Goal: Transaction & Acquisition: Purchase product/service

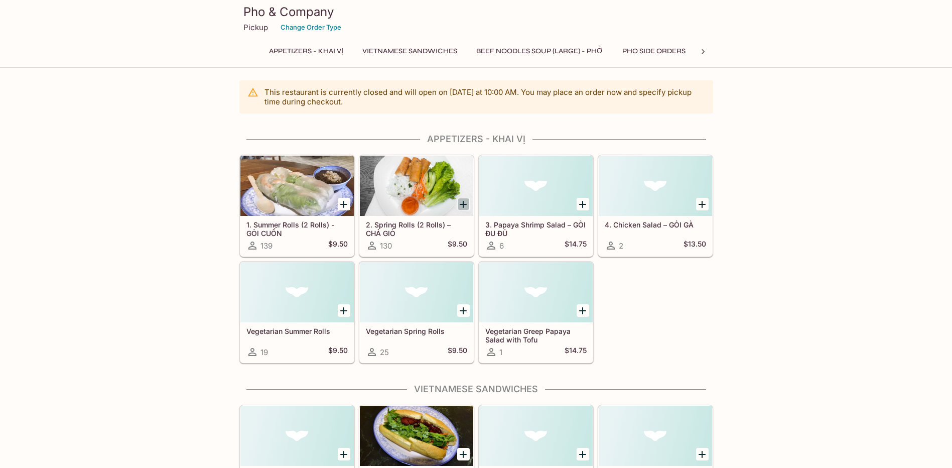
click at [462, 205] on icon "Add 2. Spring Rolls (2 Rolls) – CHẢ GIÒ" at bounding box center [463, 204] width 12 height 12
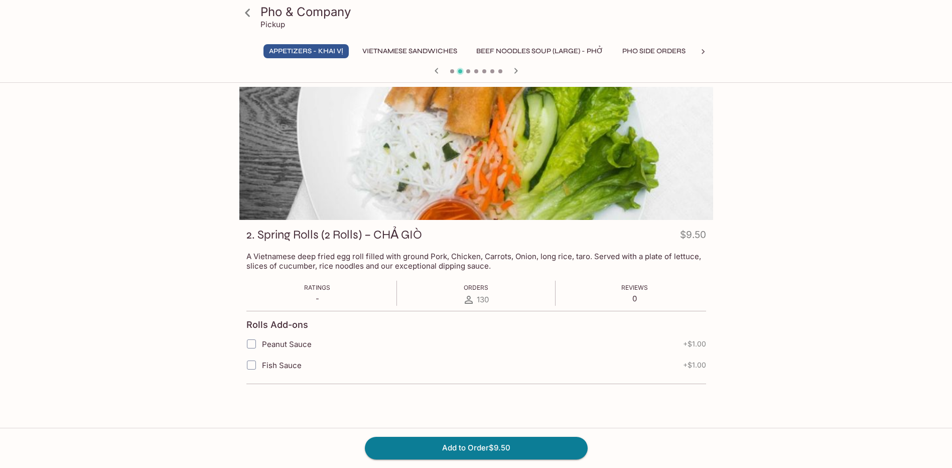
click at [253, 342] on input "Peanut Sauce" at bounding box center [252, 344] width 20 height 20
click at [253, 345] on input "Peanut Sauce" at bounding box center [252, 344] width 20 height 20
checkbox input "false"
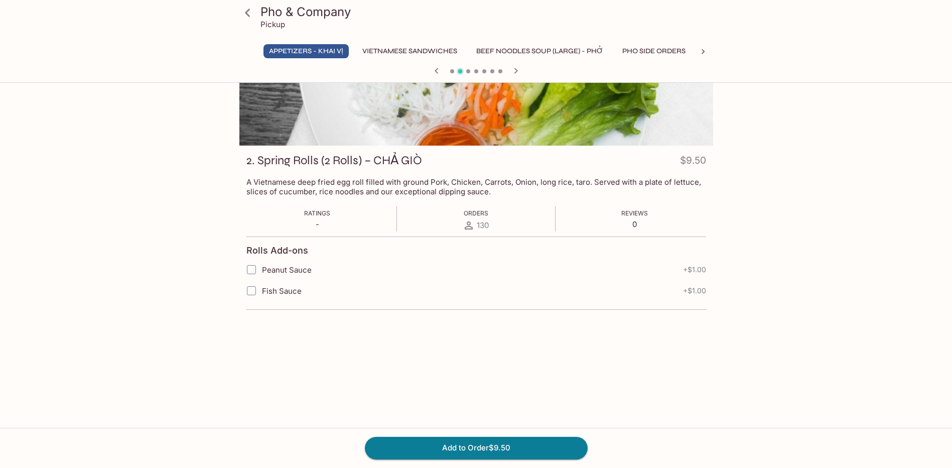
scroll to position [87, 0]
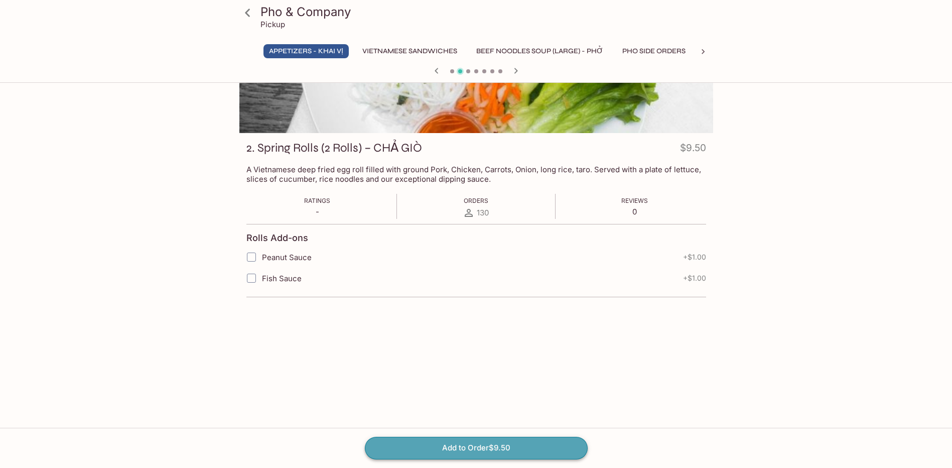
click at [482, 450] on button "Add to Order $9.50" at bounding box center [476, 448] width 223 height 22
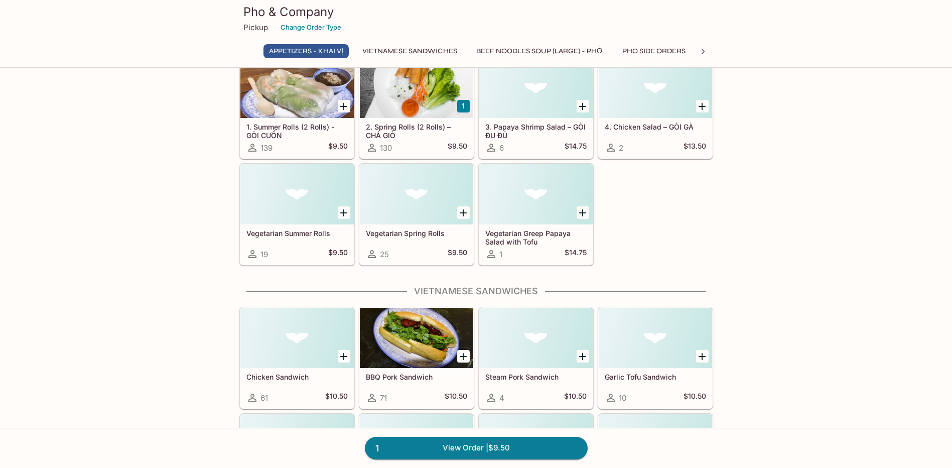
scroll to position [100, 0]
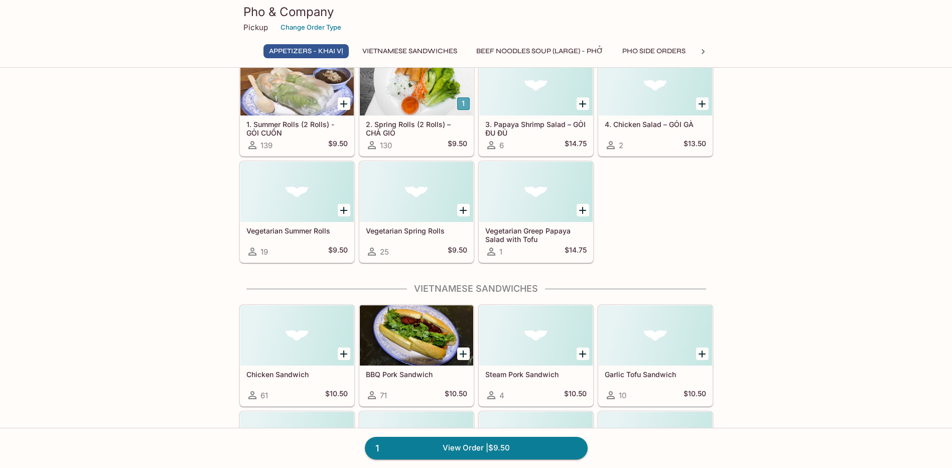
click at [462, 103] on button "1" at bounding box center [463, 103] width 13 height 13
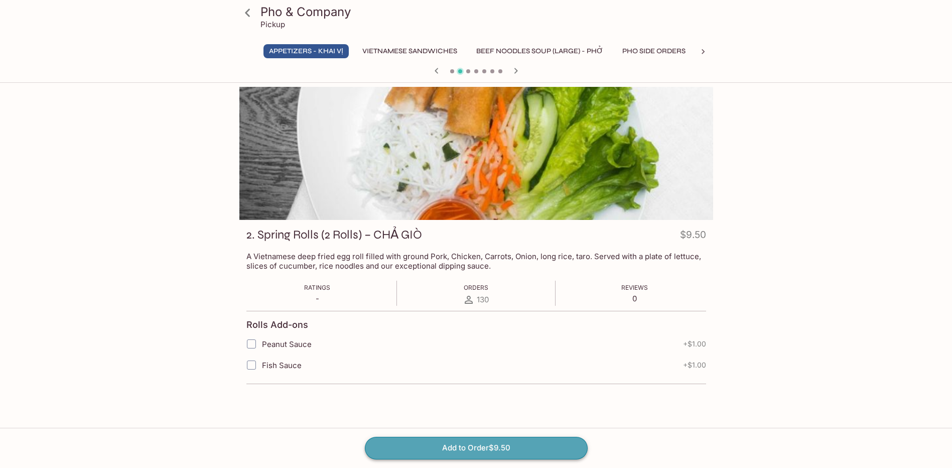
click at [478, 451] on button "Add to Order $9.50" at bounding box center [476, 448] width 223 height 22
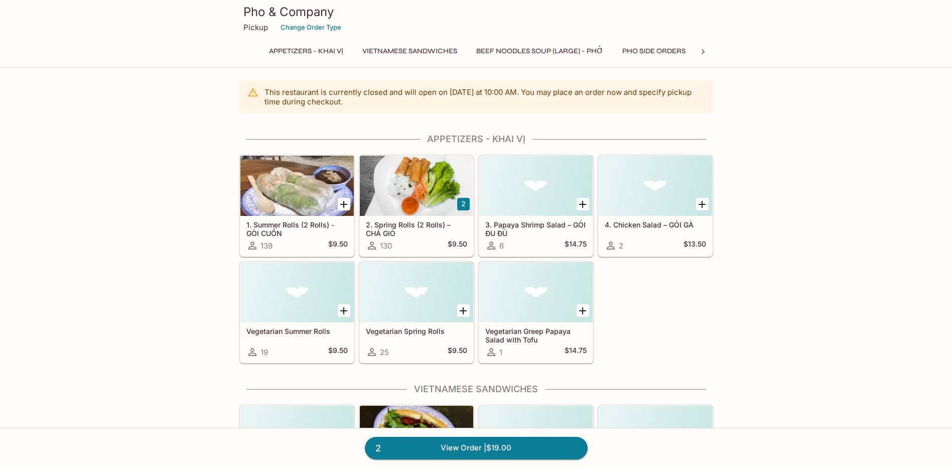
click at [460, 204] on button "2" at bounding box center [463, 204] width 13 height 13
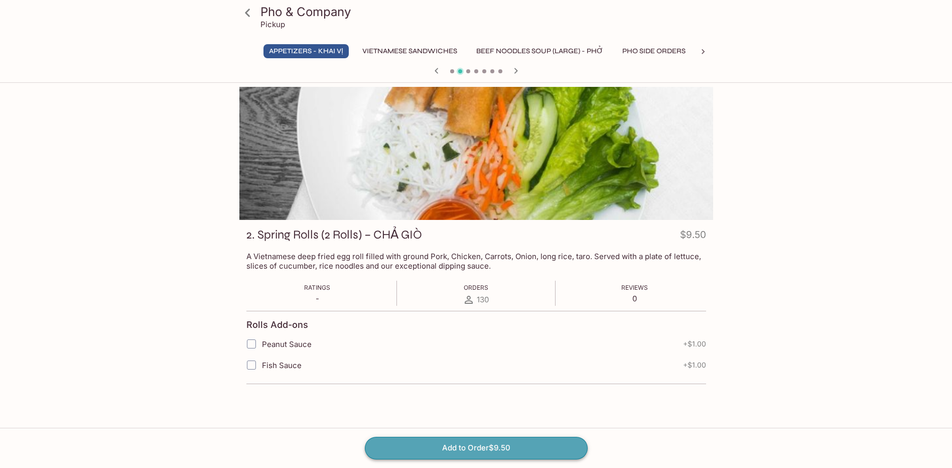
click at [473, 446] on button "Add to Order $9.50" at bounding box center [476, 448] width 223 height 22
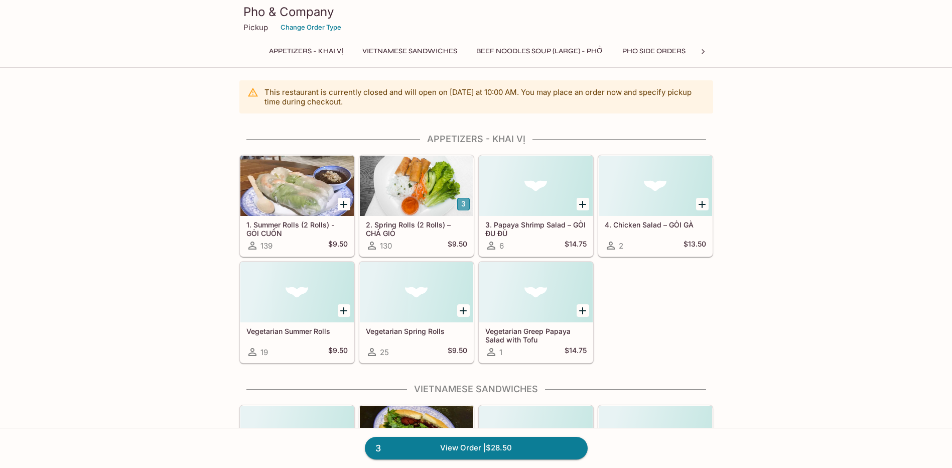
click at [461, 199] on button "3" at bounding box center [463, 204] width 13 height 13
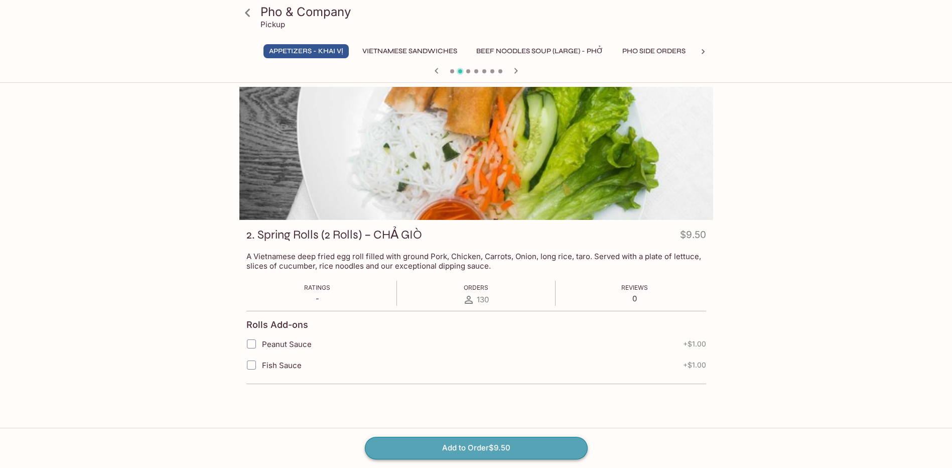
click at [491, 451] on button "Add to Order $9.50" at bounding box center [476, 448] width 223 height 22
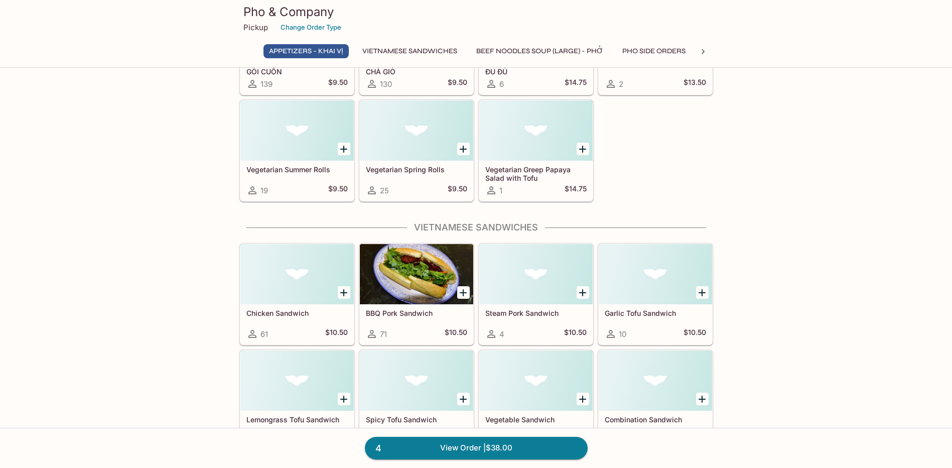
scroll to position [201, 0]
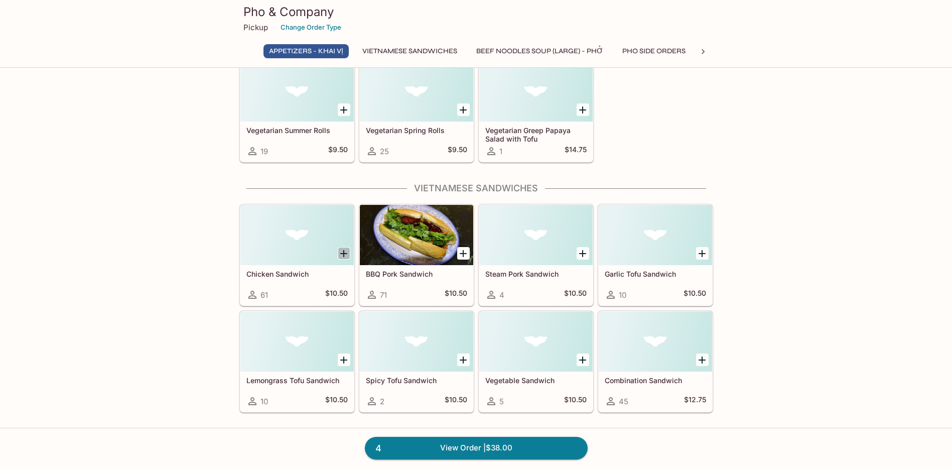
click at [342, 254] on icon "Add Chicken Sandwich" at bounding box center [344, 254] width 12 height 12
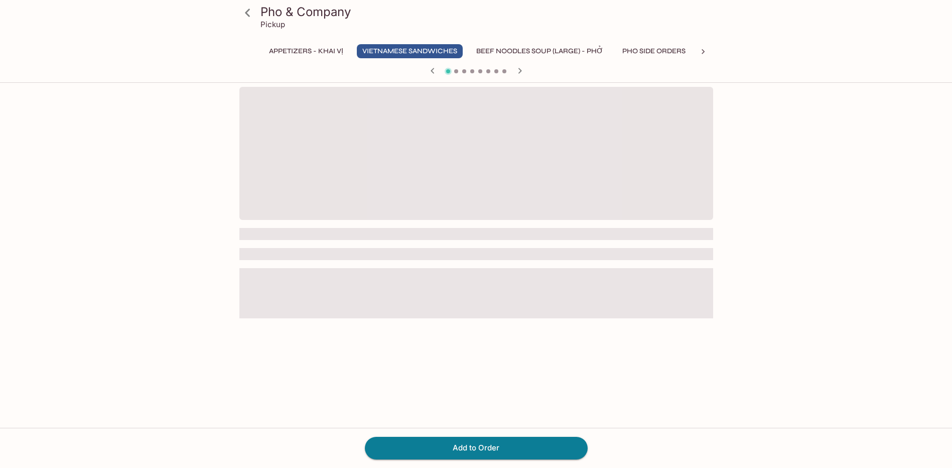
click at [342, 254] on span at bounding box center [477, 254] width 474 height 12
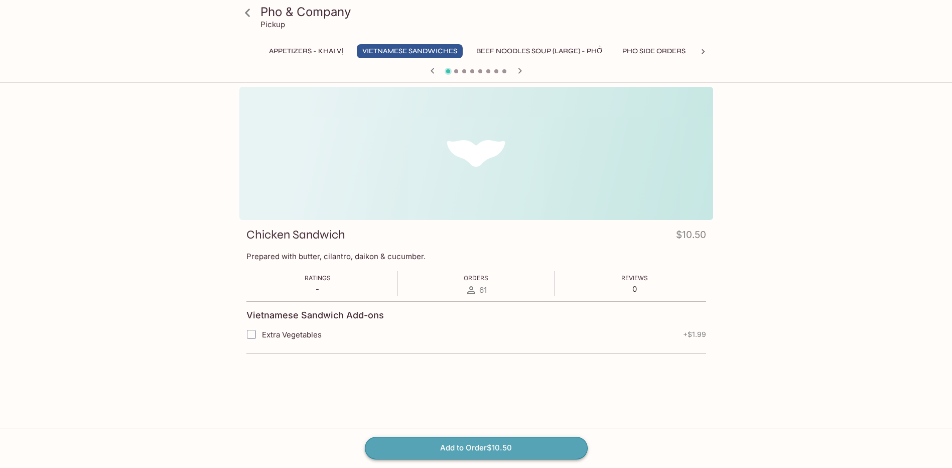
click at [477, 450] on button "Add to Order $10.50" at bounding box center [476, 448] width 223 height 22
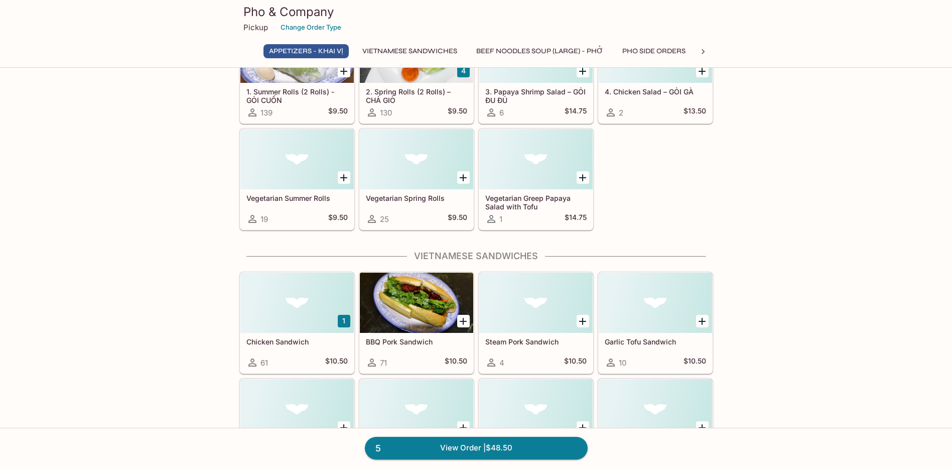
scroll to position [151, 0]
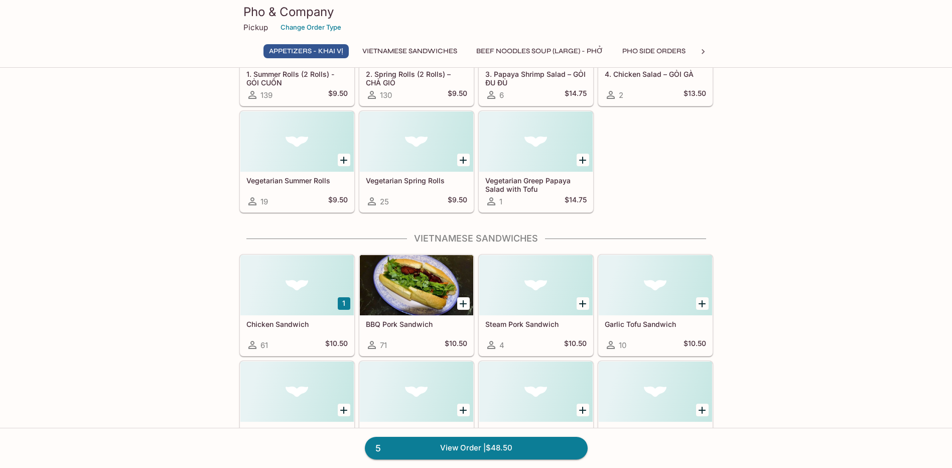
click at [344, 304] on button "1" at bounding box center [344, 303] width 13 height 13
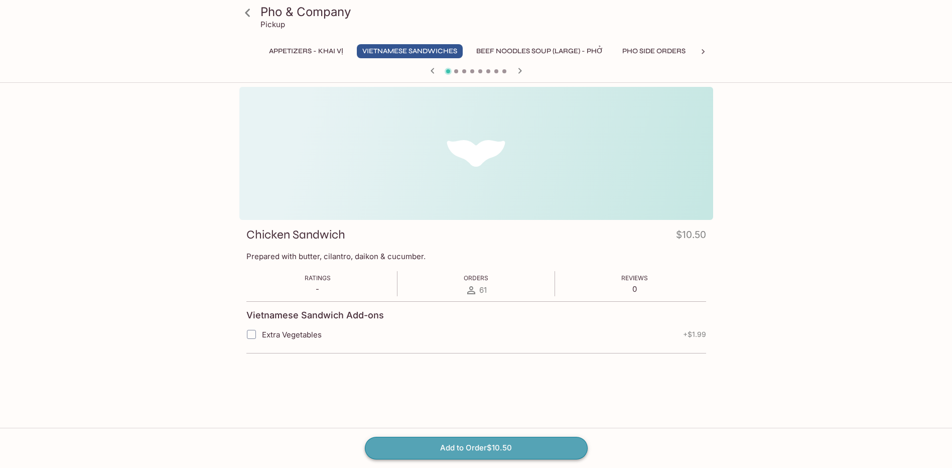
click at [466, 455] on button "Add to Order $10.50" at bounding box center [476, 448] width 223 height 22
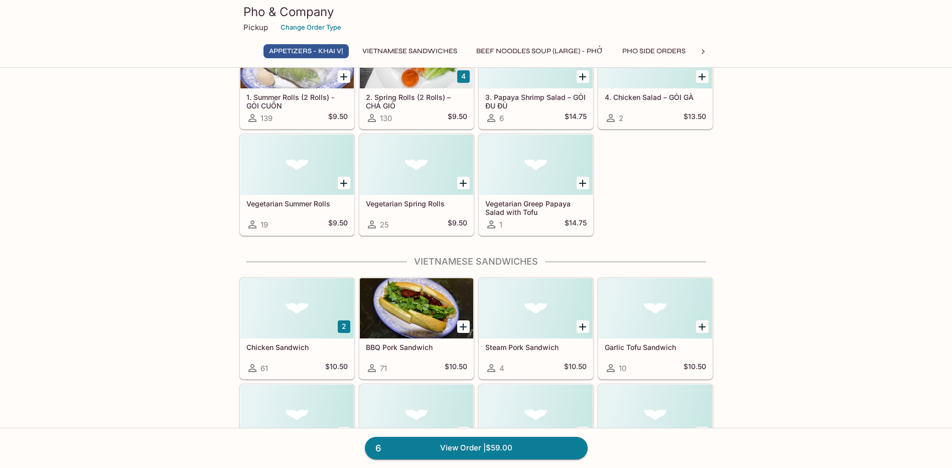
scroll to position [151, 0]
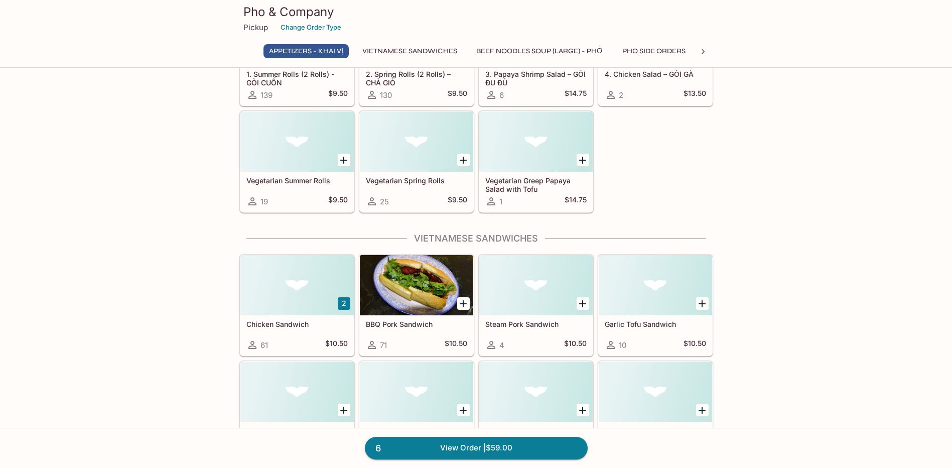
click at [342, 302] on button "2" at bounding box center [344, 303] width 13 height 13
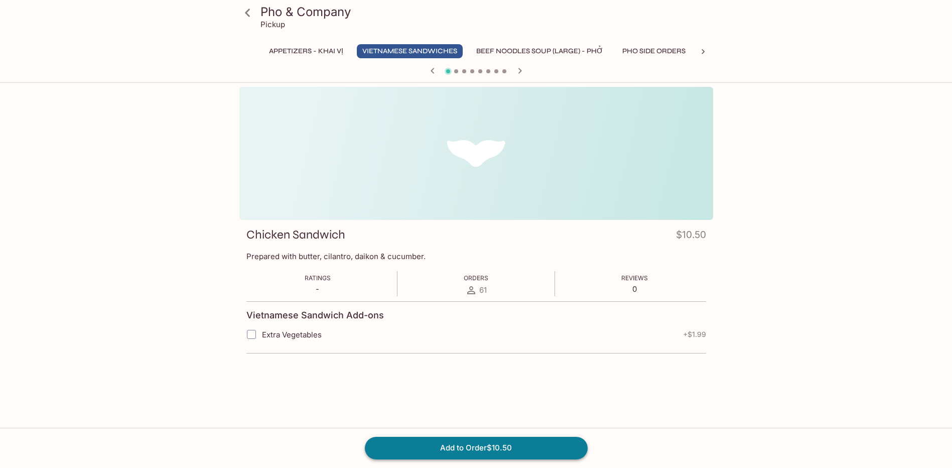
click at [433, 447] on button "Add to Order $10.50" at bounding box center [476, 448] width 223 height 22
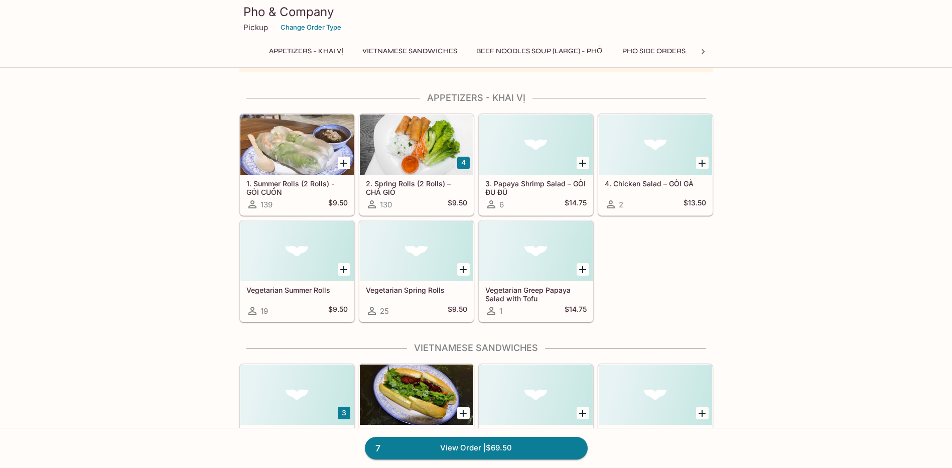
scroll to position [100, 0]
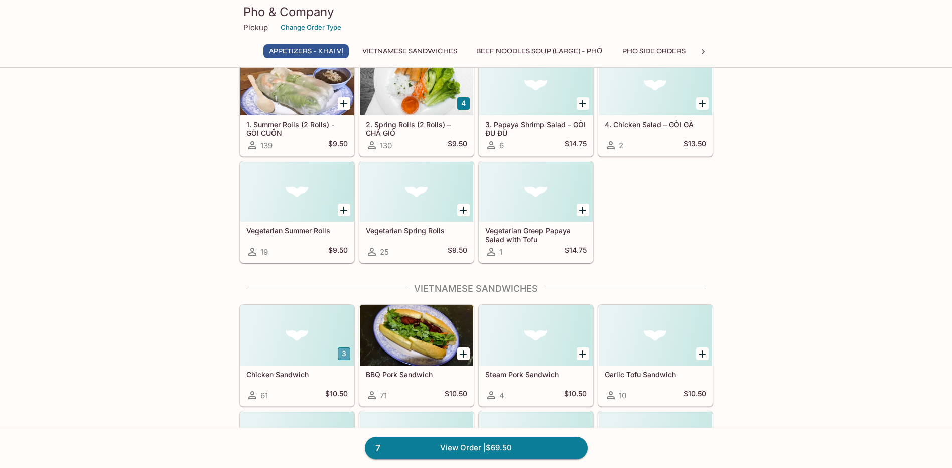
click at [343, 354] on button "3" at bounding box center [344, 353] width 13 height 13
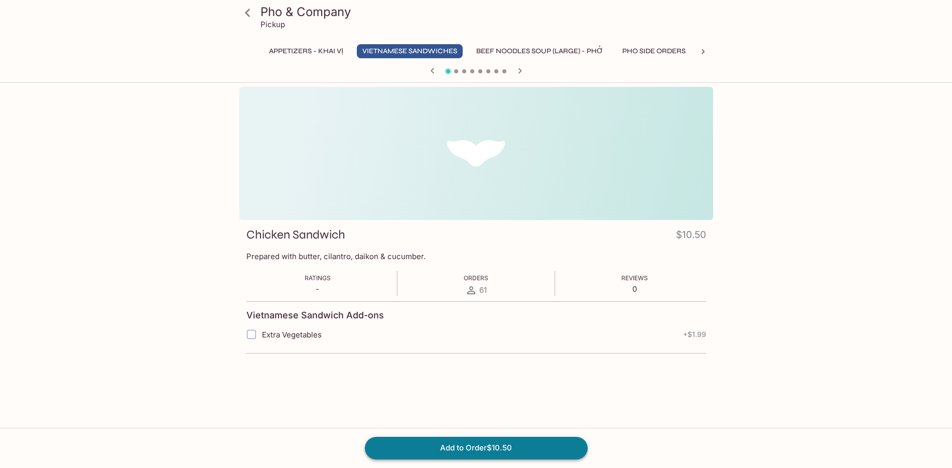
click at [441, 451] on button "Add to Order $10.50" at bounding box center [476, 448] width 223 height 22
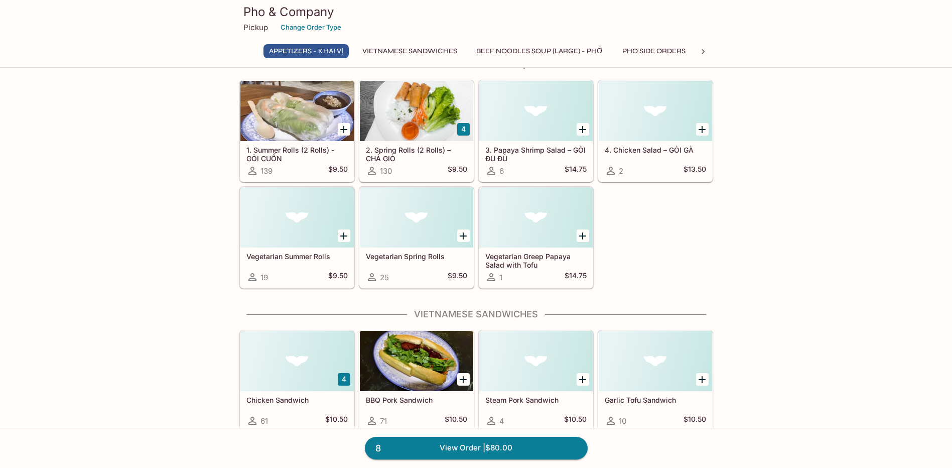
scroll to position [151, 0]
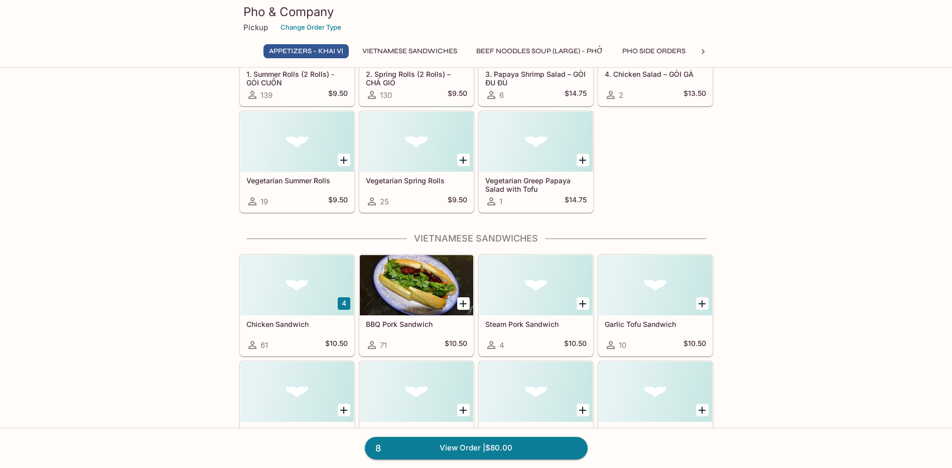
click at [340, 302] on button "4" at bounding box center [344, 303] width 13 height 13
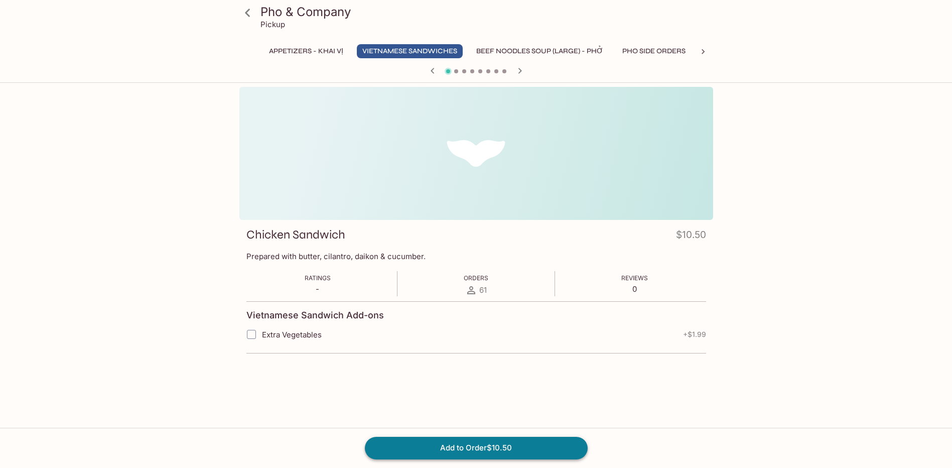
click at [445, 448] on button "Add to Order $10.50" at bounding box center [476, 448] width 223 height 22
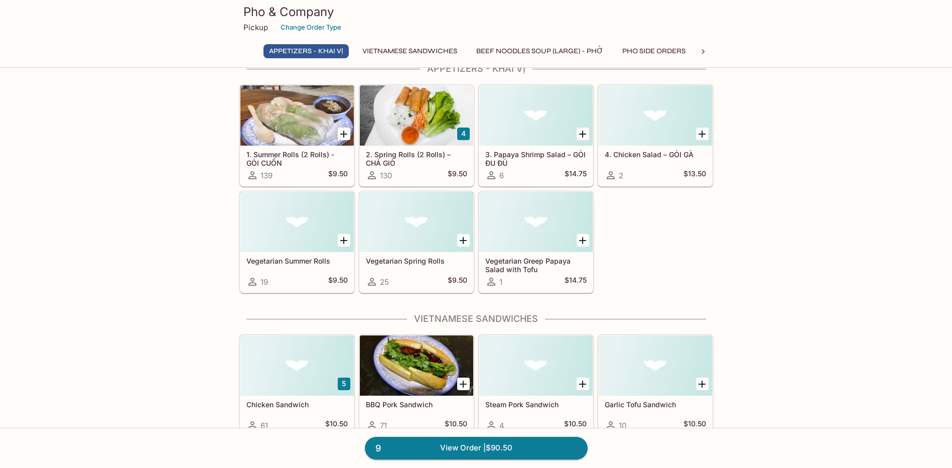
scroll to position [201, 0]
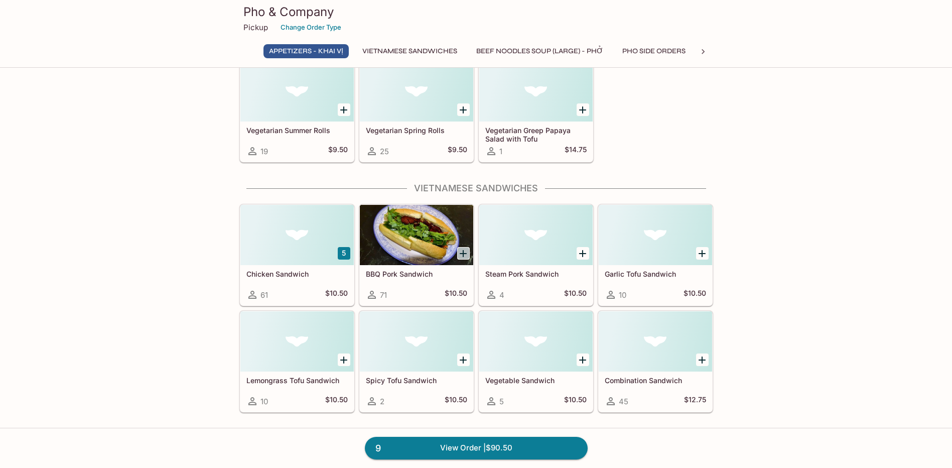
click at [464, 256] on icon "Add BBQ Pork Sandwich" at bounding box center [463, 253] width 7 height 7
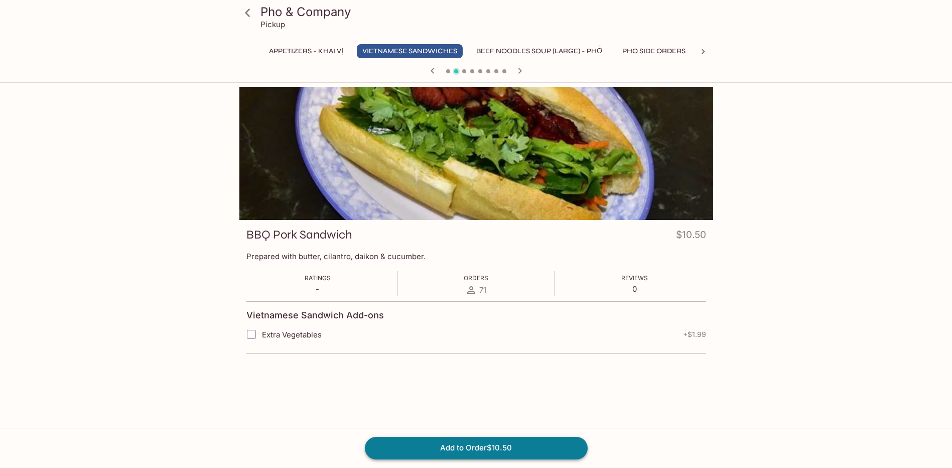
click at [487, 450] on button "Add to Order $10.50" at bounding box center [476, 448] width 223 height 22
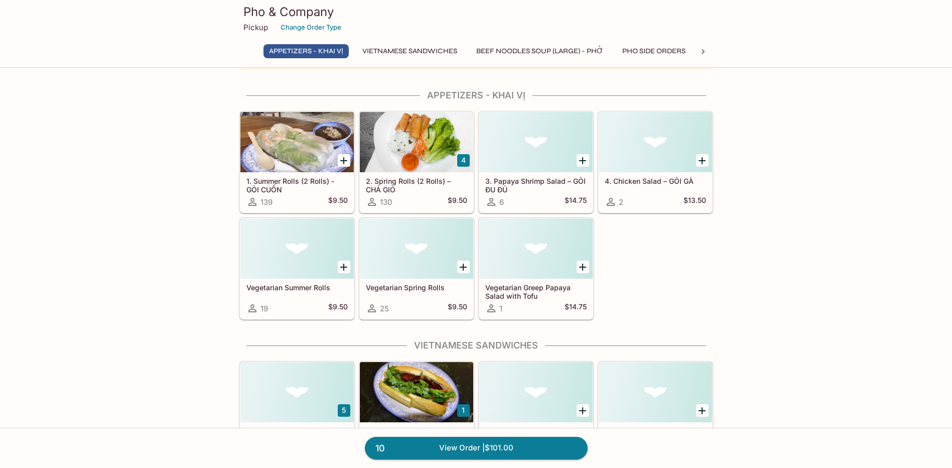
scroll to position [100, 0]
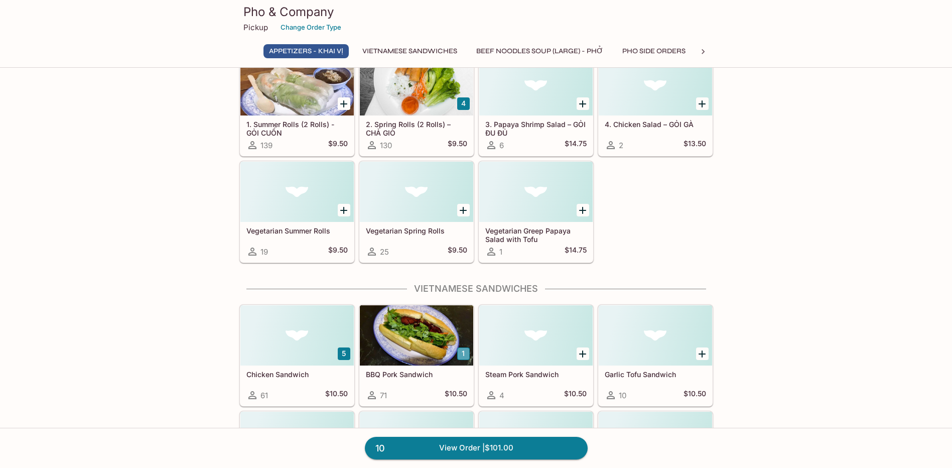
click at [465, 356] on button "1" at bounding box center [463, 353] width 13 height 13
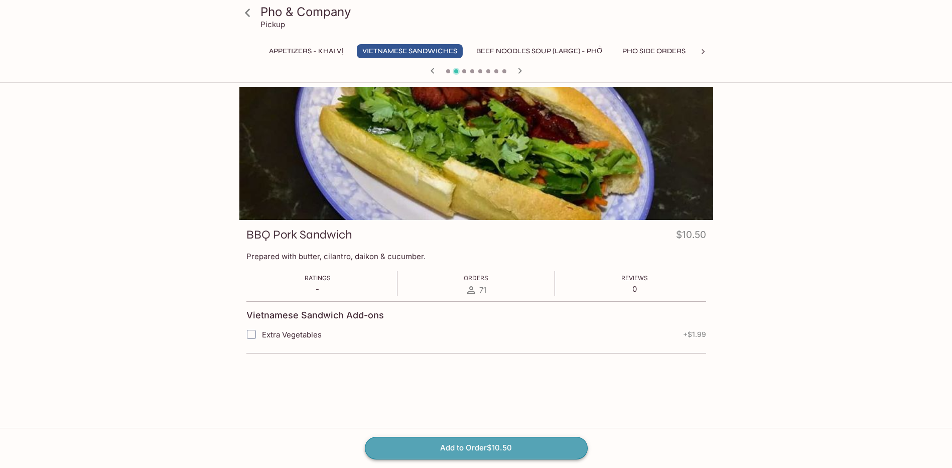
click at [481, 446] on button "Add to Order $10.50" at bounding box center [476, 448] width 223 height 22
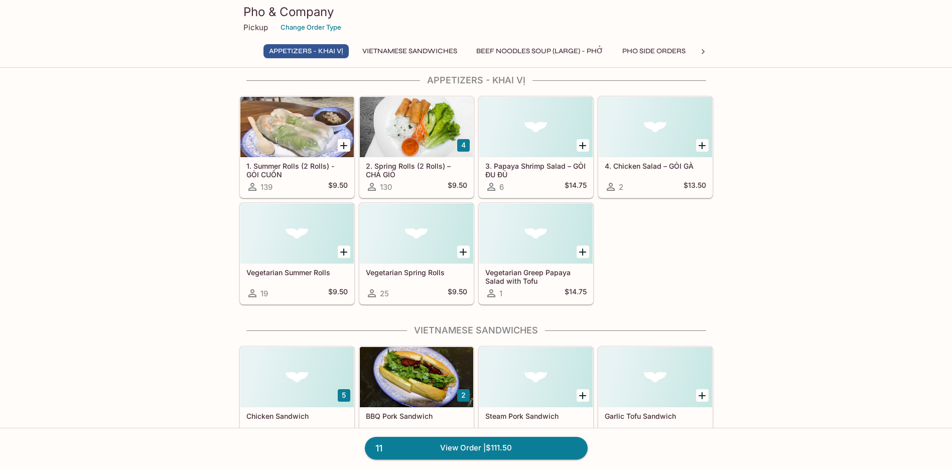
scroll to position [151, 0]
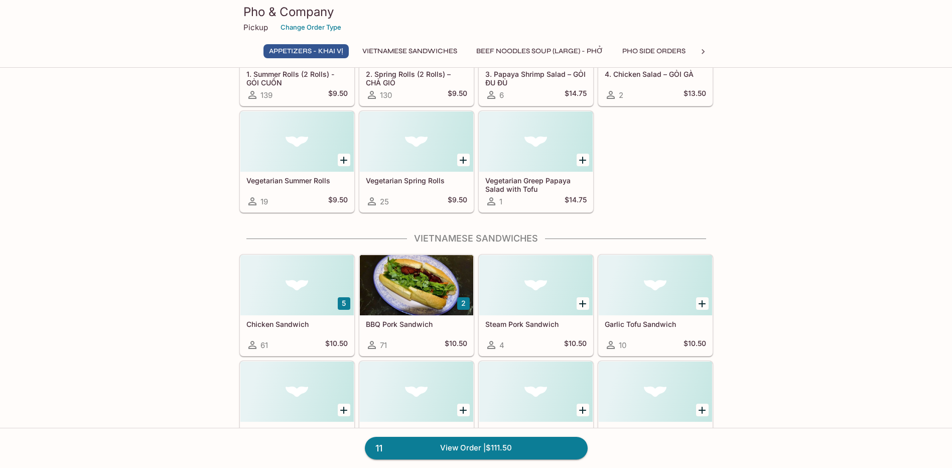
click at [458, 300] on button "2" at bounding box center [463, 303] width 13 height 13
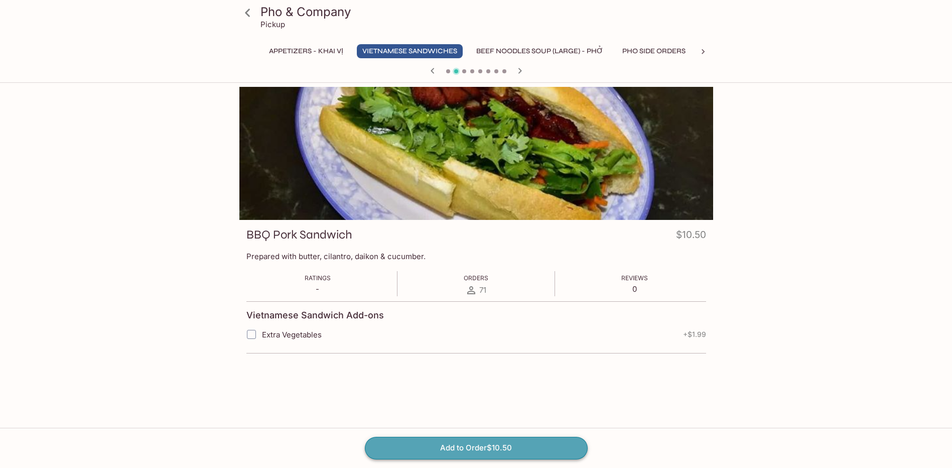
click at [471, 449] on button "Add to Order $10.50" at bounding box center [476, 448] width 223 height 22
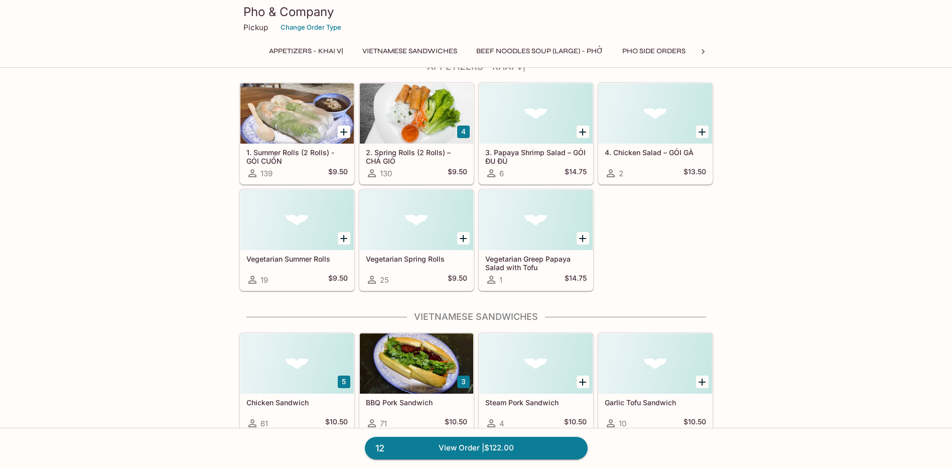
scroll to position [151, 0]
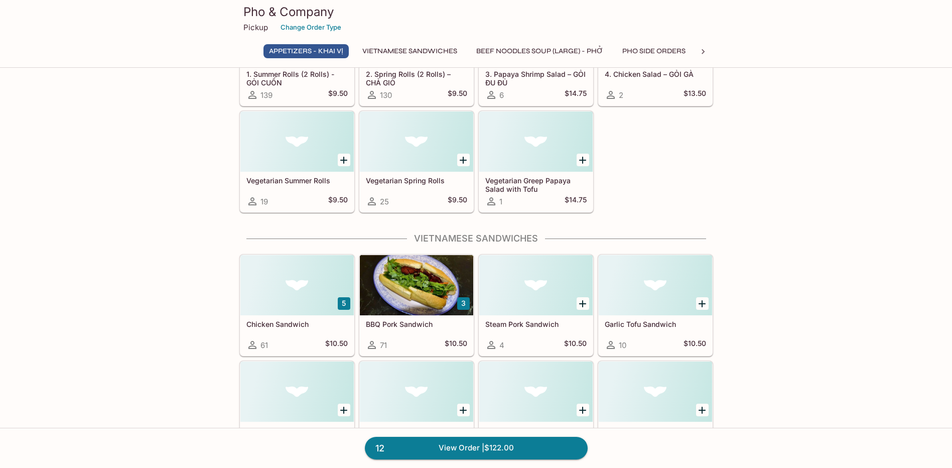
click at [466, 305] on button "3" at bounding box center [463, 303] width 13 height 13
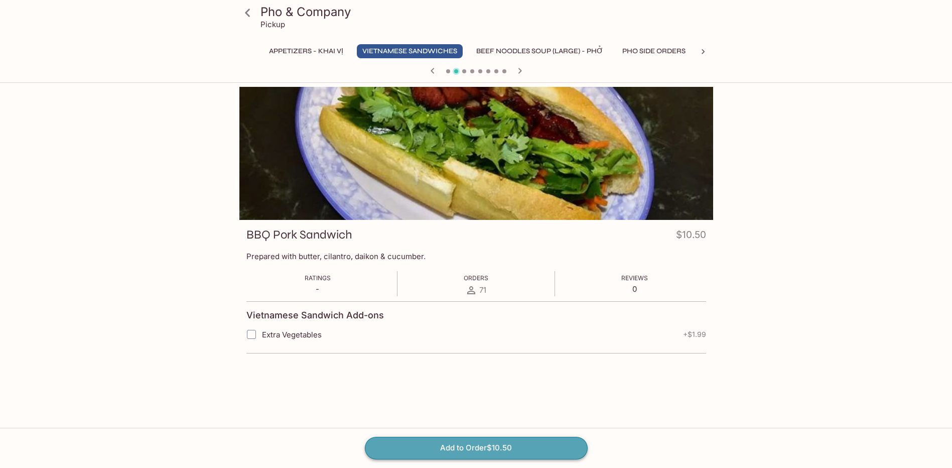
click at [470, 448] on button "Add to Order $10.50" at bounding box center [476, 448] width 223 height 22
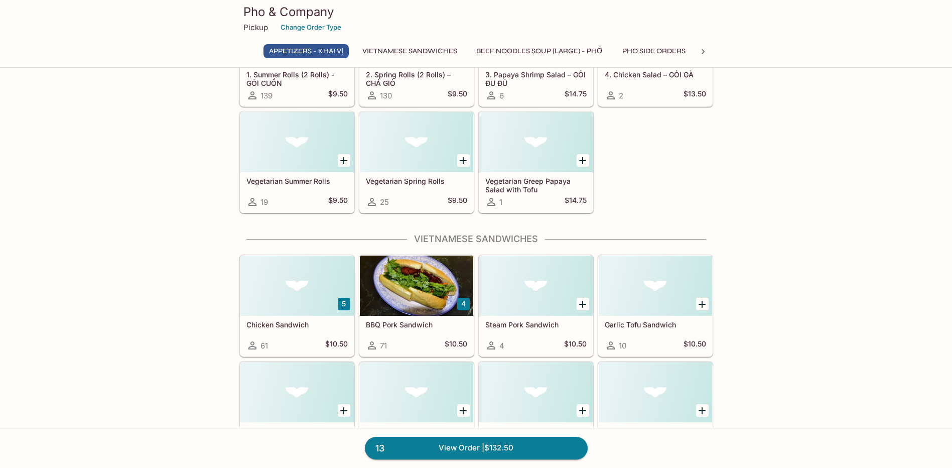
scroll to position [151, 0]
click at [464, 306] on button "4" at bounding box center [463, 303] width 13 height 13
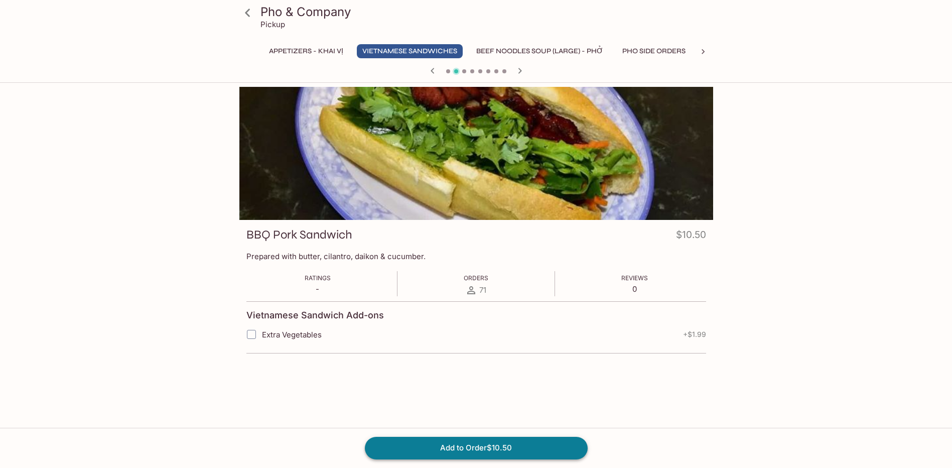
click at [484, 449] on button "Add to Order $10.50" at bounding box center [476, 448] width 223 height 22
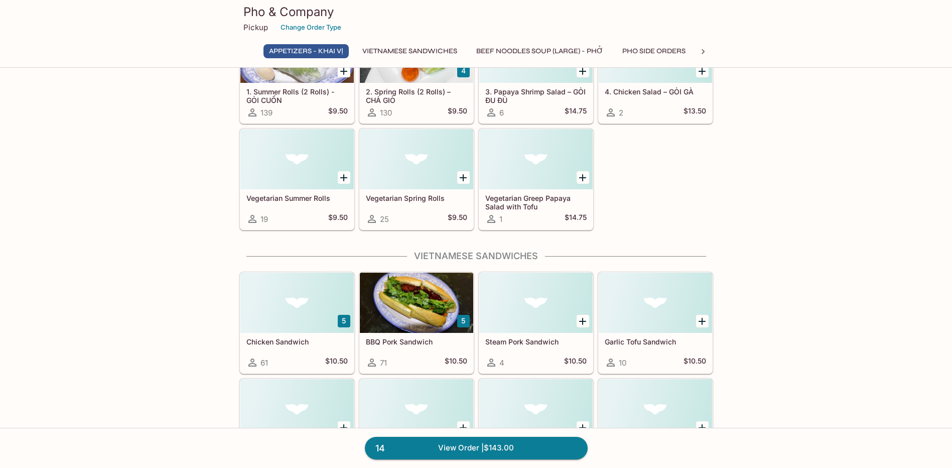
scroll to position [151, 0]
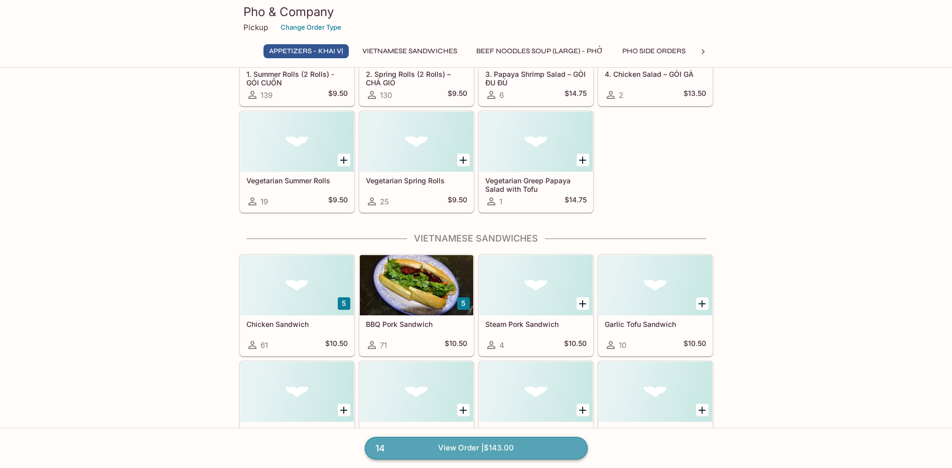
click at [522, 448] on link "14 View Order | $143.00" at bounding box center [476, 448] width 223 height 22
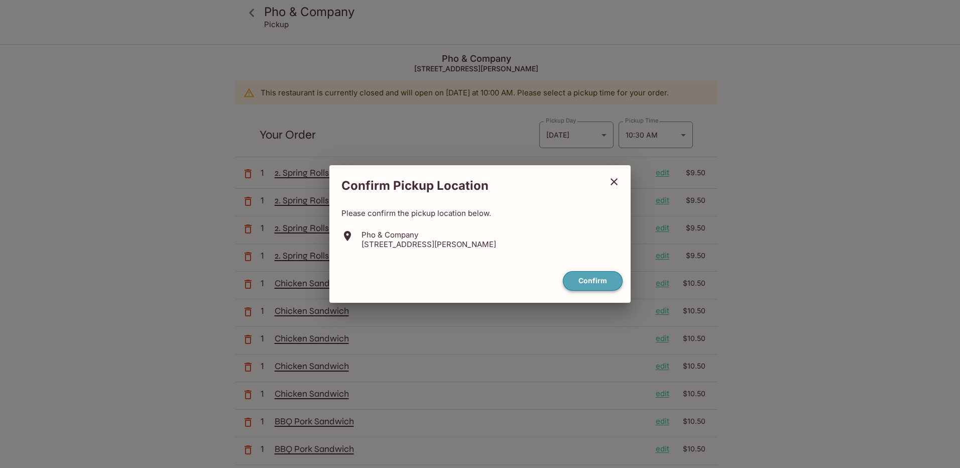
click at [593, 280] on button "Confirm" at bounding box center [593, 281] width 60 height 20
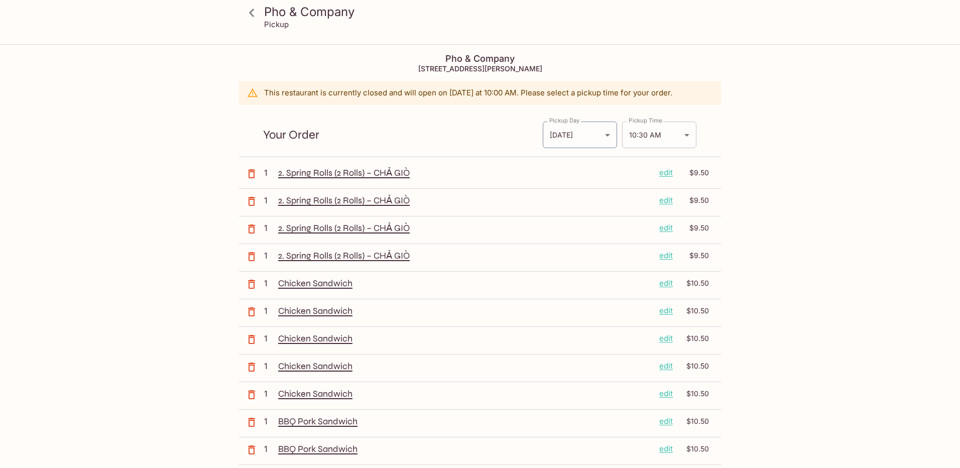
click at [683, 136] on body "Pho & Company Pickup Pho & Company [STREET_ADDRESS][PERSON_NAME] This restauran…" at bounding box center [480, 279] width 960 height 468
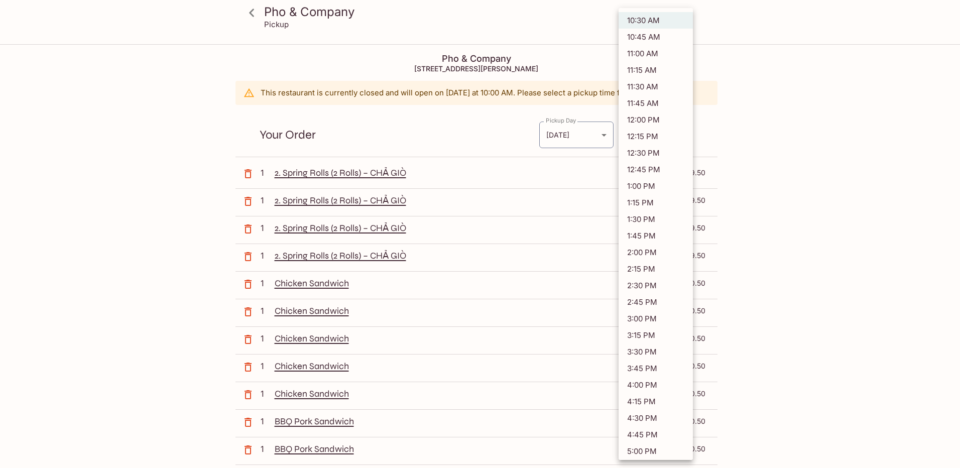
click at [652, 22] on li "10:30 AM" at bounding box center [656, 20] width 74 height 17
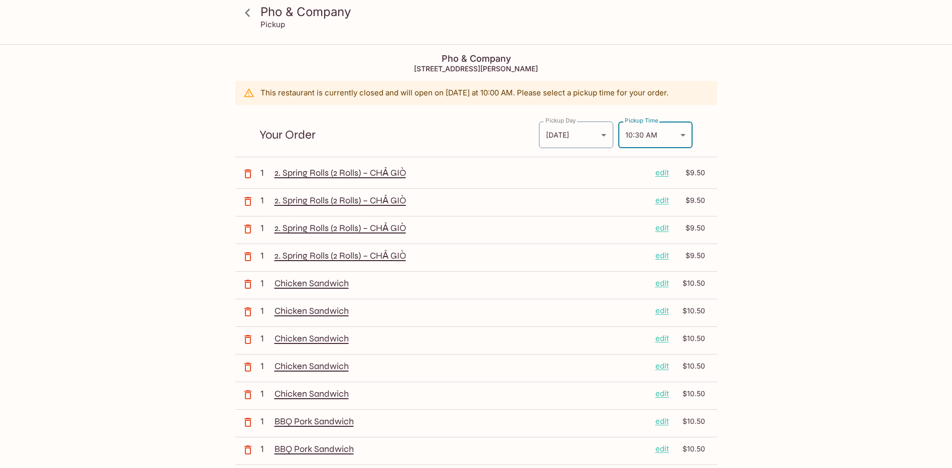
click at [860, 197] on div "Pho & Company Pickup Pho & Company [STREET_ADDRESS][PERSON_NAME] This restauran…" at bounding box center [476, 279] width 952 height 468
click at [824, 142] on div "Pho & Company Pickup Pho & Company [STREET_ADDRESS][PERSON_NAME] This restauran…" at bounding box center [476, 279] width 952 height 468
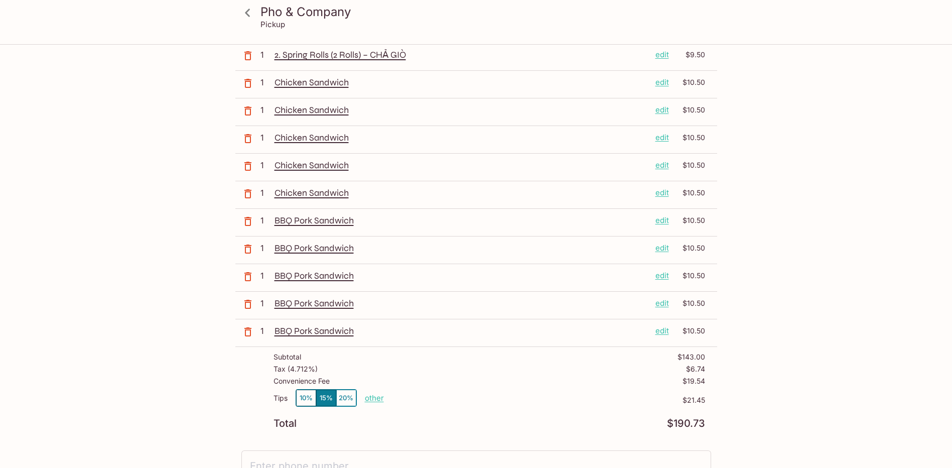
scroll to position [400, 0]
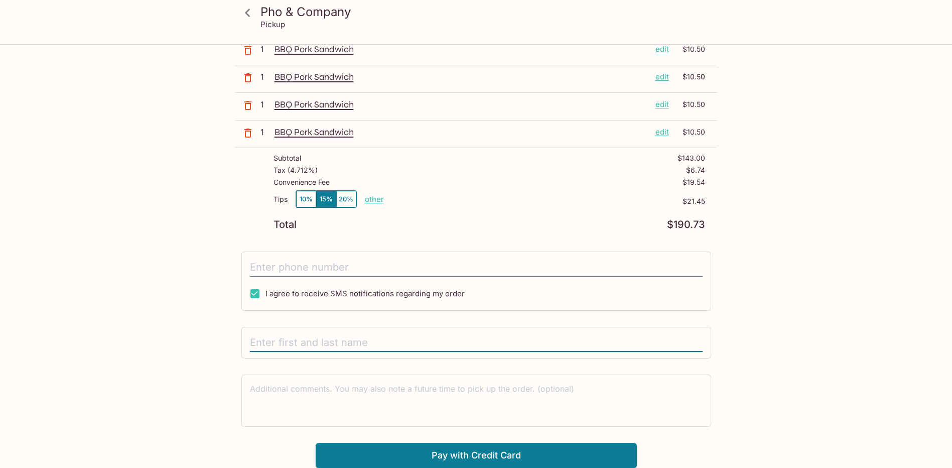
click at [286, 343] on input "text" at bounding box center [476, 342] width 453 height 19
click at [373, 202] on p "other" at bounding box center [374, 199] width 19 height 10
click at [319, 201] on button "15%" at bounding box center [326, 199] width 20 height 17
click at [300, 206] on button "10%" at bounding box center [306, 199] width 20 height 17
click at [400, 208] on div "Tips 10% 15% 20% other $14.30" at bounding box center [490, 205] width 432 height 30
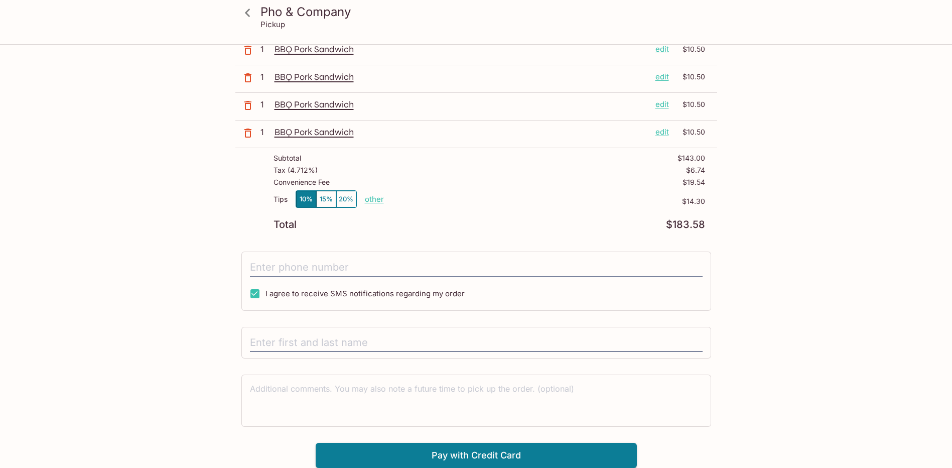
click at [375, 202] on p "other" at bounding box center [374, 199] width 19 height 10
drag, startPoint x: 424, startPoint y: 201, endPoint x: 463, endPoint y: 200, distance: 39.7
click at [463, 200] on div "Tips 10% 15% 20% Done 14.30 $14.30" at bounding box center [490, 205] width 432 height 30
type input "0.00"
click at [507, 213] on div "Tips 10% 15% 20% Done 0.00 $14.30" at bounding box center [490, 205] width 432 height 30
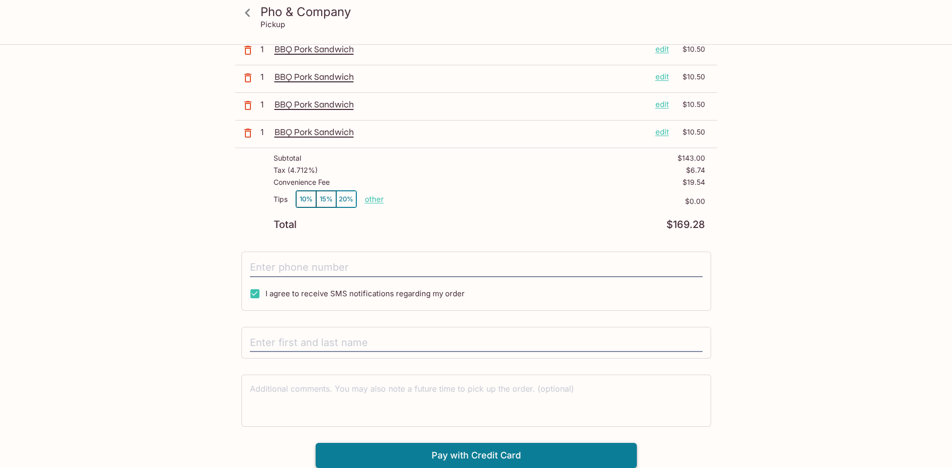
click at [487, 455] on button "Pay with Credit Card" at bounding box center [476, 455] width 321 height 25
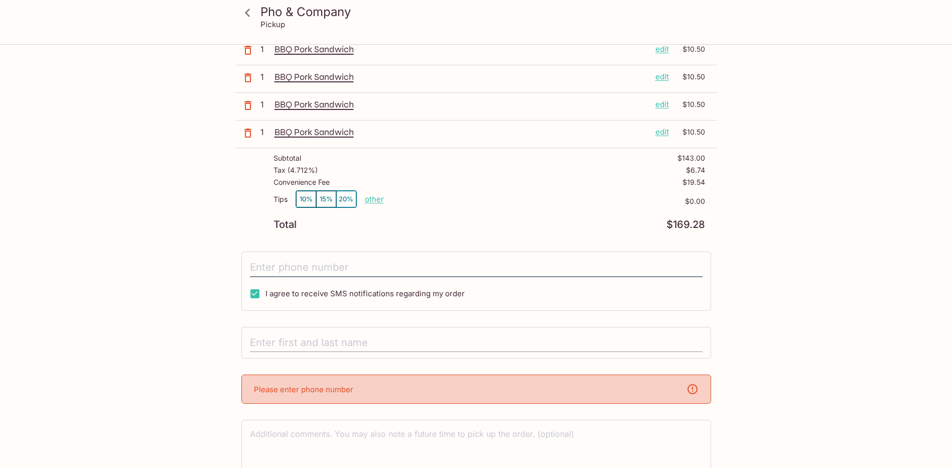
click at [304, 342] on input "text" at bounding box center [476, 342] width 453 height 19
click at [333, 352] on div "8085513308" at bounding box center [477, 343] width 470 height 32
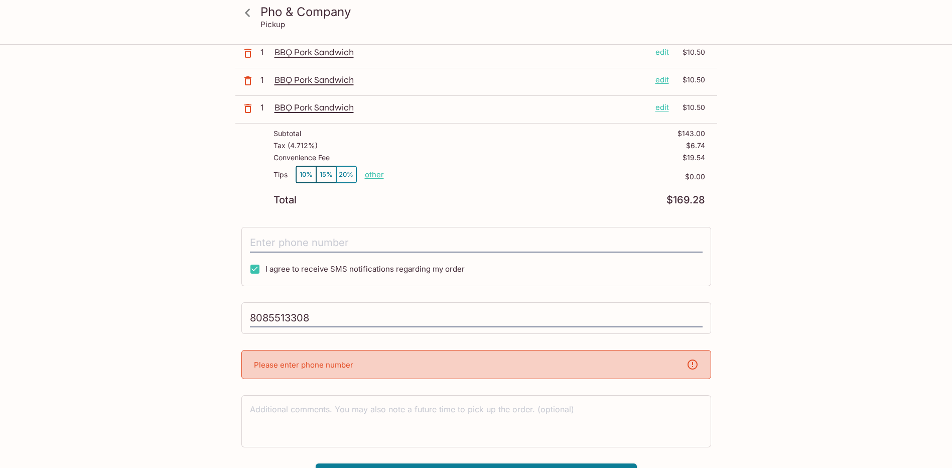
scroll to position [445, 0]
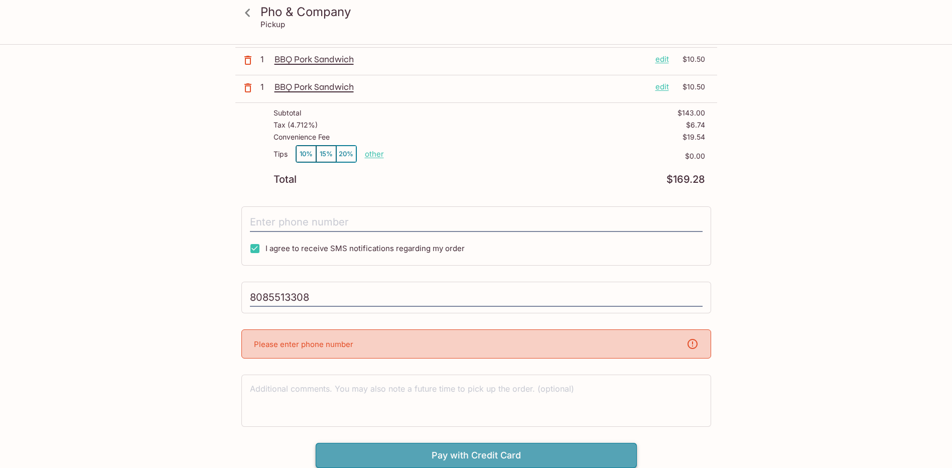
click at [475, 456] on button "Pay with Credit Card" at bounding box center [476, 455] width 321 height 25
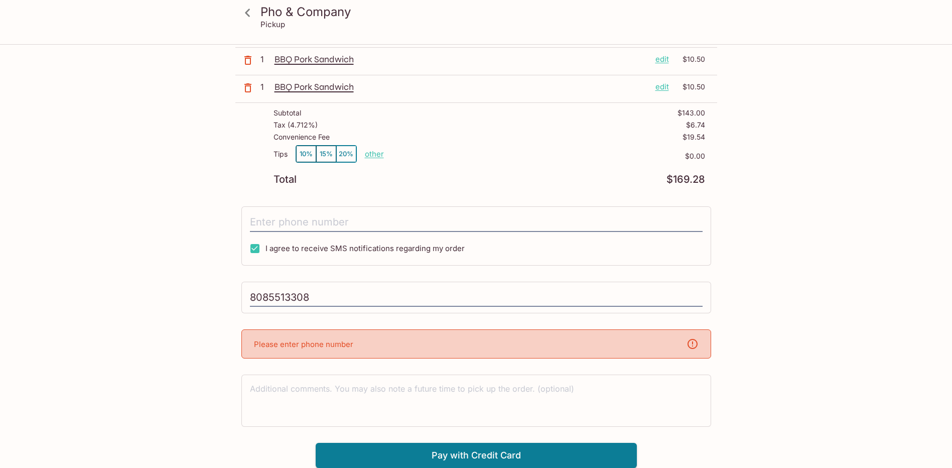
click at [353, 341] on div "Please enter phone number" at bounding box center [477, 343] width 470 height 29
click at [279, 292] on input "8085513308" at bounding box center [476, 297] width 453 height 19
drag, startPoint x: 323, startPoint y: 296, endPoint x: 203, endPoint y: 299, distance: 120.0
click at [203, 299] on div "Pho & Company Pickup Pho & Company [STREET_ADDRESS][PERSON_NAME] This restauran…" at bounding box center [476, 34] width 643 height 868
click at [692, 343] on icon at bounding box center [693, 344] width 12 height 12
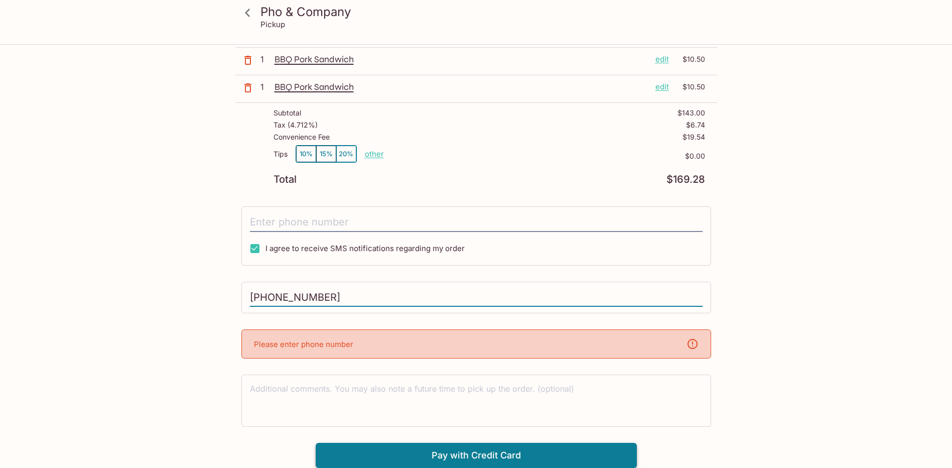
type input "[PHONE_NUMBER]"
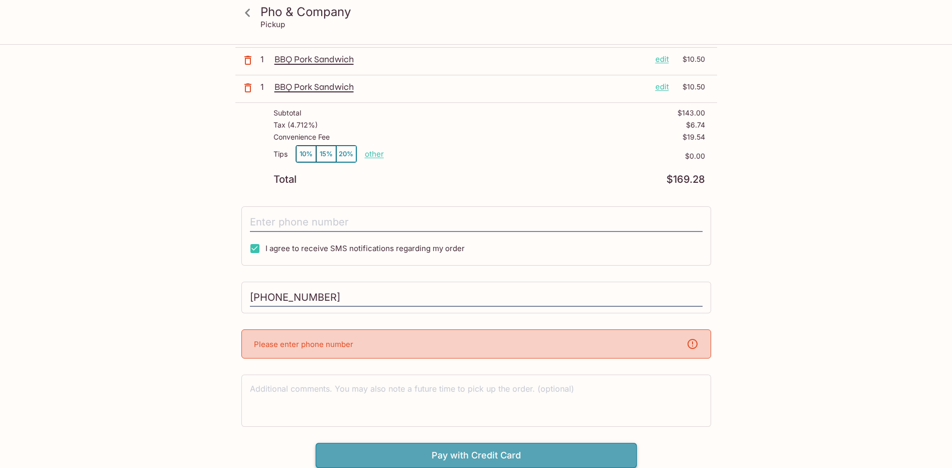
click at [428, 457] on button "Pay with Credit Card" at bounding box center [476, 455] width 321 height 25
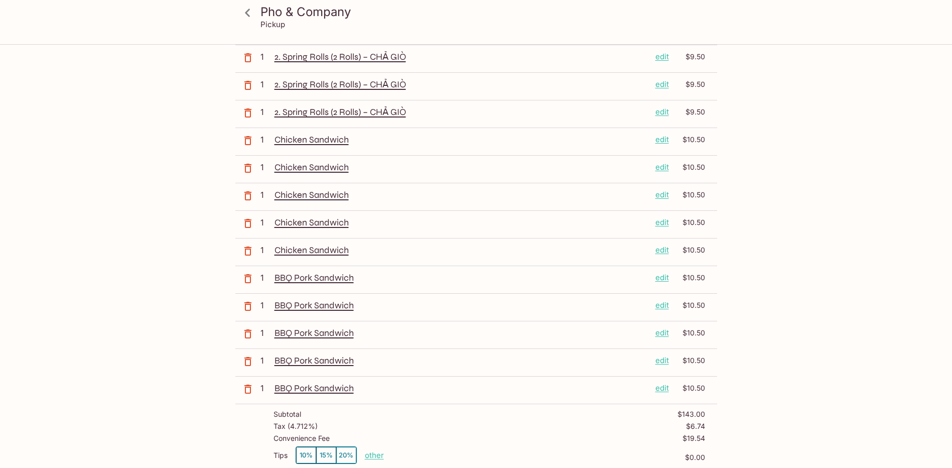
scroll to position [0, 0]
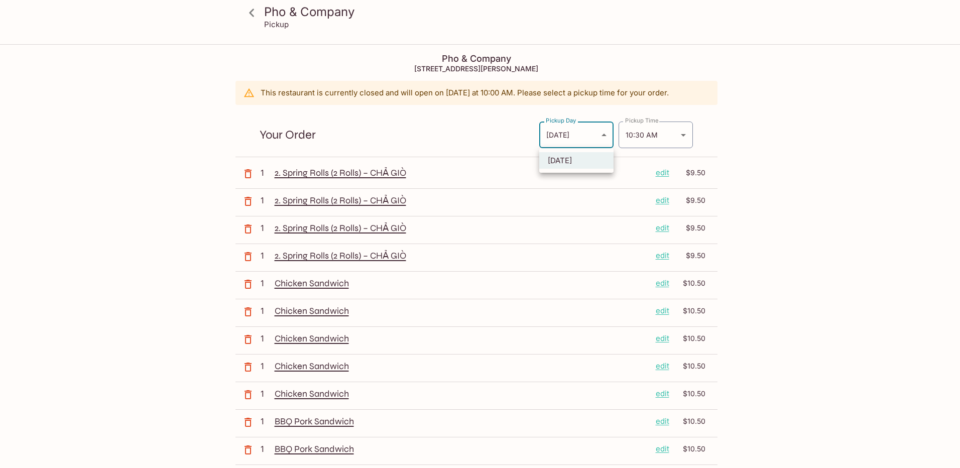
click at [607, 129] on body "Pho & Company Pickup Pho & Company [STREET_ADDRESS][PERSON_NAME] This restauran…" at bounding box center [480, 279] width 960 height 468
click at [577, 159] on li "[DATE]" at bounding box center [576, 160] width 74 height 17
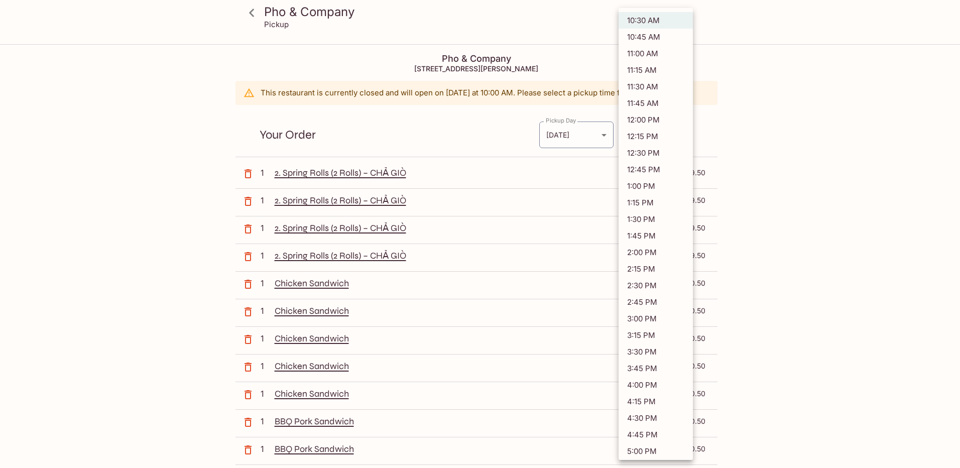
click at [681, 136] on body "Pho & Company Pickup Pho & Company [STREET_ADDRESS][PERSON_NAME] This restauran…" at bounding box center [480, 279] width 960 height 468
click at [654, 22] on li "10:30 AM" at bounding box center [656, 20] width 74 height 17
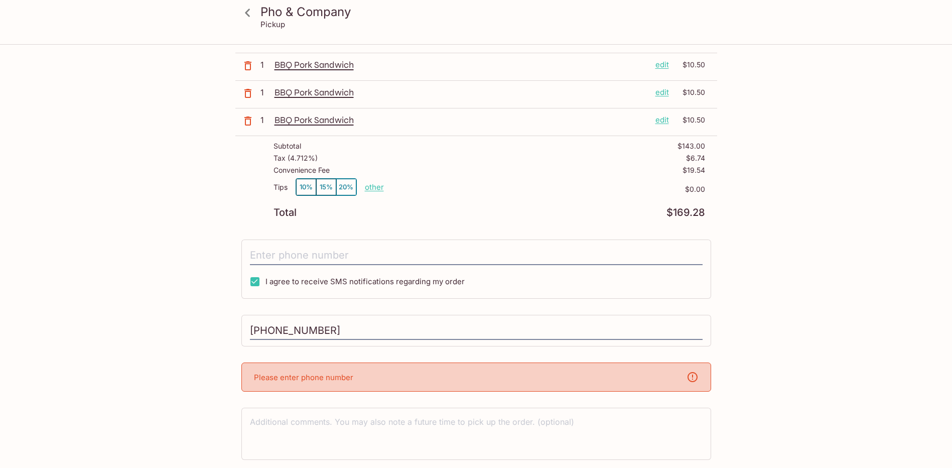
scroll to position [445, 0]
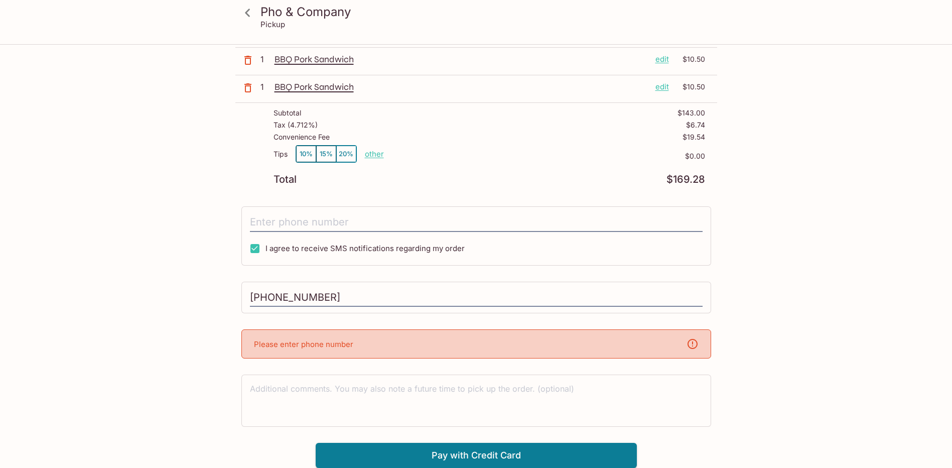
drag, startPoint x: 328, startPoint y: 350, endPoint x: 327, endPoint y: 378, distance: 27.6
click at [328, 351] on div "Please enter phone number" at bounding box center [477, 343] width 470 height 29
click at [308, 393] on textarea at bounding box center [476, 400] width 453 height 35
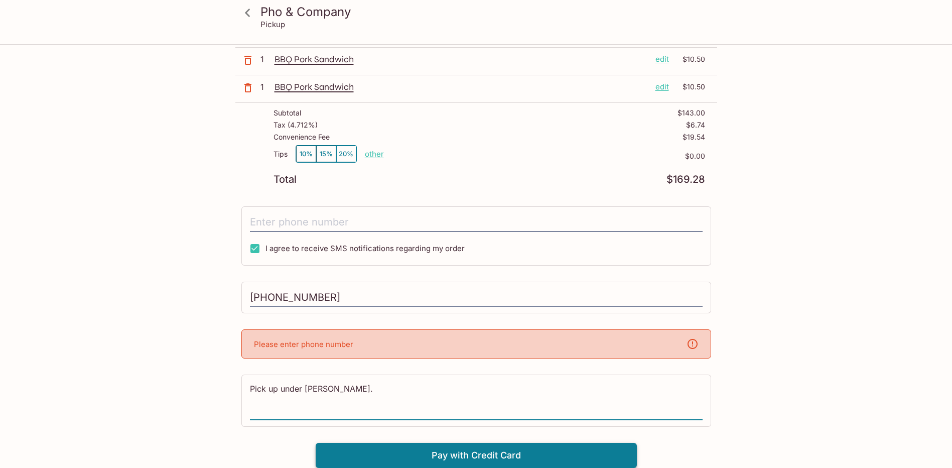
type textarea "Pick up under [PERSON_NAME]."
click at [437, 454] on button "Pay with Credit Card" at bounding box center [476, 455] width 321 height 25
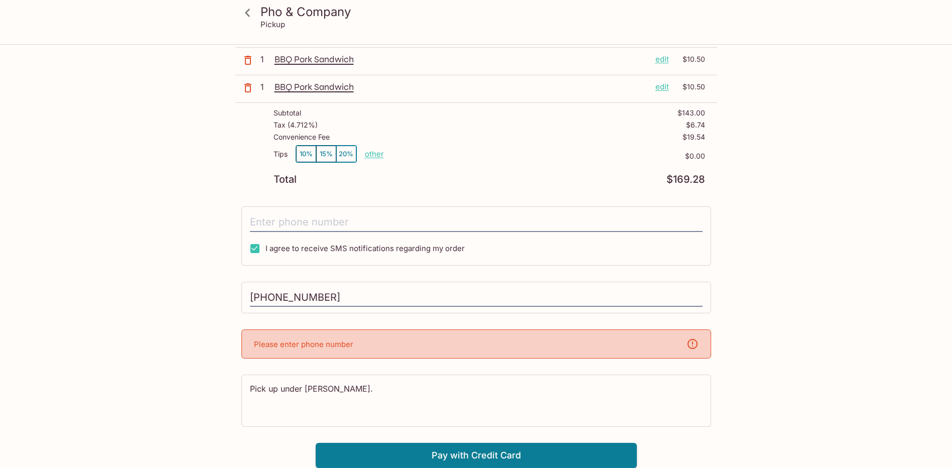
click at [692, 345] on icon at bounding box center [693, 344] width 12 height 12
click at [695, 342] on icon at bounding box center [693, 344] width 12 height 12
click at [350, 344] on p "Please enter phone number" at bounding box center [303, 344] width 99 height 10
click at [323, 293] on input "[PHONE_NUMBER]" at bounding box center [476, 297] width 453 height 19
click at [292, 221] on input "tel" at bounding box center [476, 222] width 453 height 19
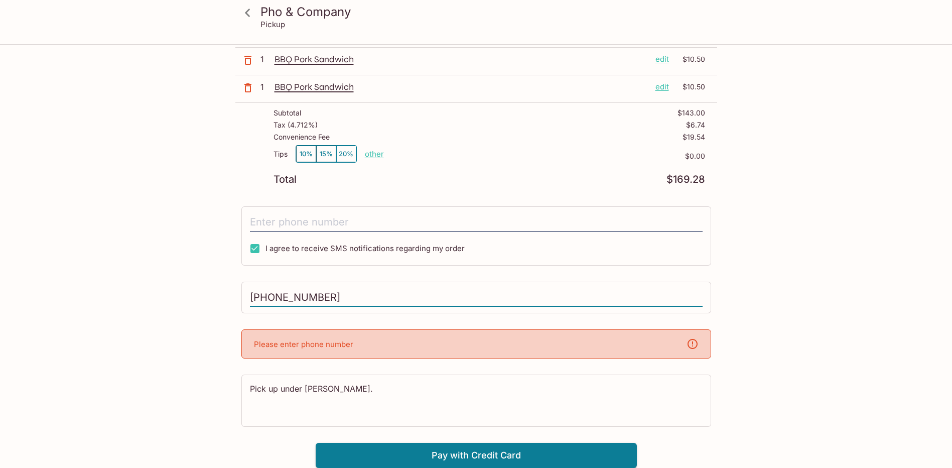
drag, startPoint x: 331, startPoint y: 300, endPoint x: 231, endPoint y: 298, distance: 100.4
click at [231, 298] on div "Pho & Company Pickup Pho & Company [STREET_ADDRESS][PERSON_NAME] This restauran…" at bounding box center [476, 34] width 643 height 868
click at [277, 221] on input "tel" at bounding box center [476, 222] width 453 height 19
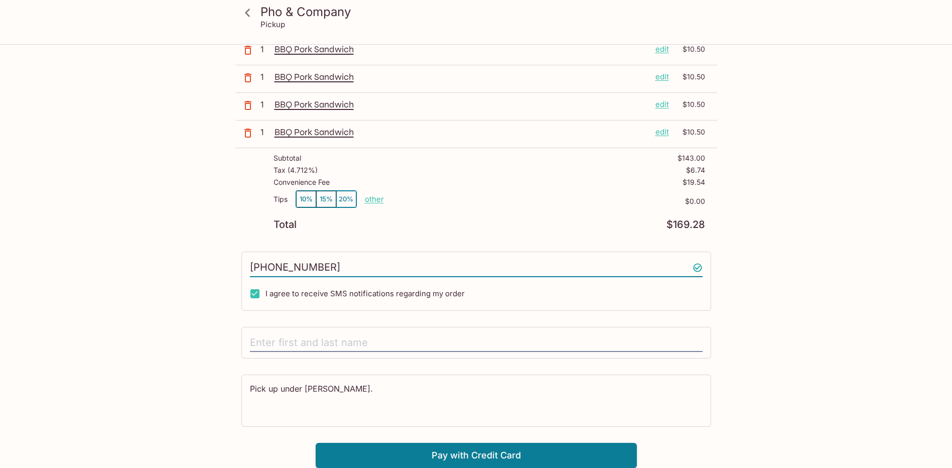
scroll to position [400, 0]
type input "[PHONE_NUMBER]"
click at [288, 341] on input "text" at bounding box center [476, 342] width 453 height 19
type input "[PERSON_NAME]"
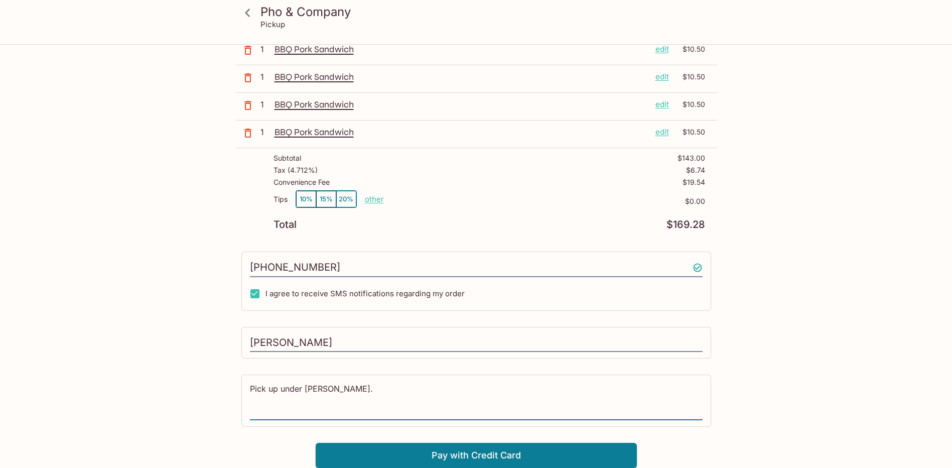
drag, startPoint x: 348, startPoint y: 391, endPoint x: 210, endPoint y: 377, distance: 138.2
click at [210, 377] on div "Pho & Company Pickup Pho & Company [STREET_ADDRESS][PERSON_NAME] This restauran…" at bounding box center [476, 57] width 643 height 822
type textarea "If possible, may I pick up at 10:15am."
click at [480, 452] on button "Pay with Credit Card" at bounding box center [476, 455] width 321 height 25
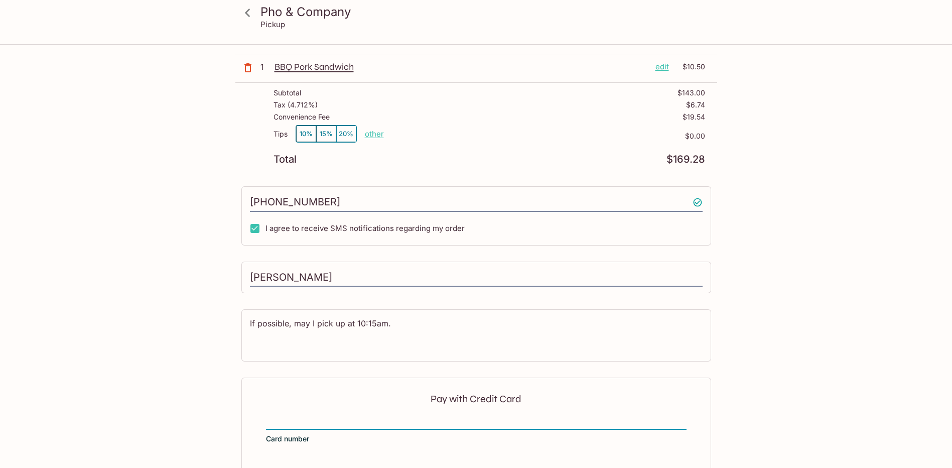
scroll to position [550, 0]
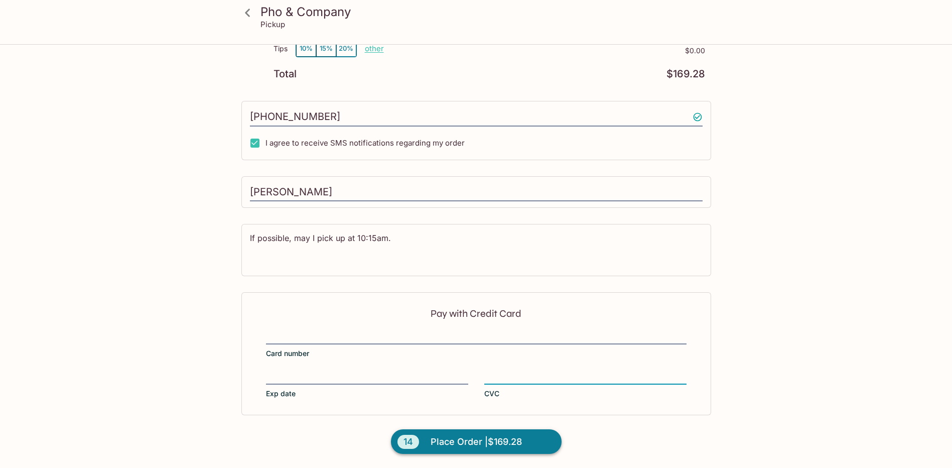
click at [506, 448] on span "Place Order | $169.28" at bounding box center [476, 442] width 91 height 16
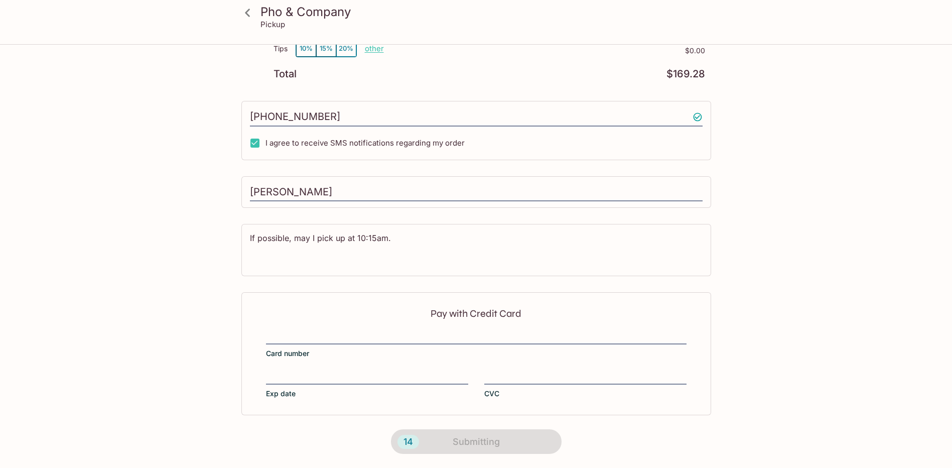
scroll to position [115, 0]
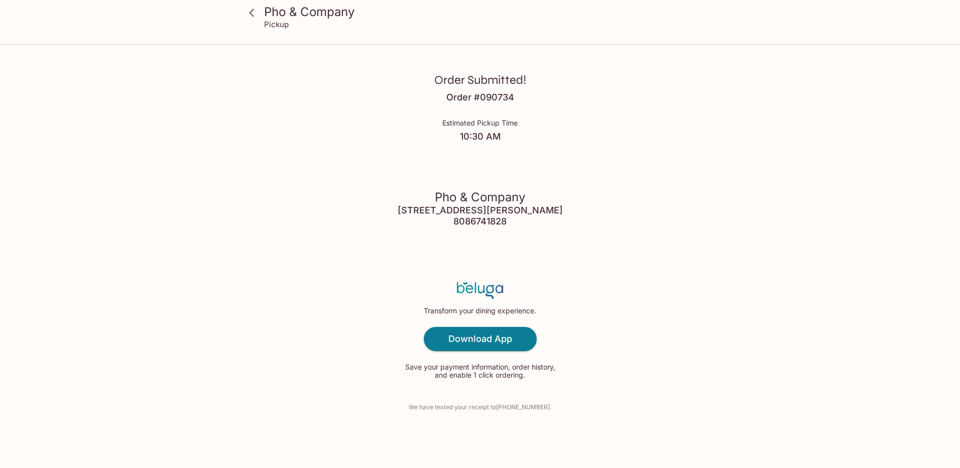
click at [651, 157] on div "Order Submitted! Order # 090734 Estimated Pickup Time 10:30 AM Pho & Company [S…" at bounding box center [480, 234] width 643 height 468
